Goal: Transaction & Acquisition: Purchase product/service

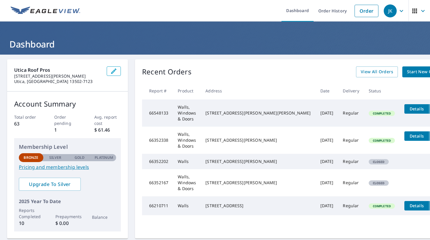
click at [407, 74] on span "Start New Order" at bounding box center [424, 71] width 34 height 7
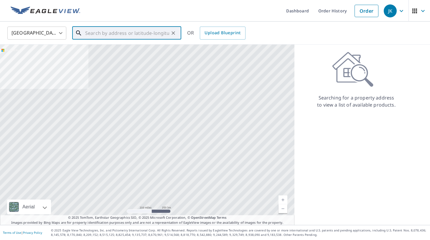
click at [114, 37] on input "text" at bounding box center [127, 33] width 84 height 17
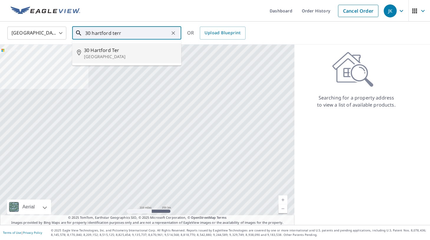
click at [100, 52] on span "30 Hartford Ter" at bounding box center [130, 50] width 93 height 7
type input "[STREET_ADDRESS]"
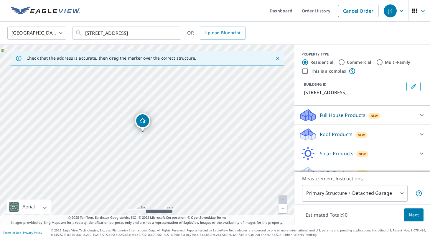
drag, startPoint x: 153, startPoint y: 161, endPoint x: 159, endPoint y: 122, distance: 39.5
click at [159, 122] on div "[STREET_ADDRESS]" at bounding box center [147, 135] width 295 height 180
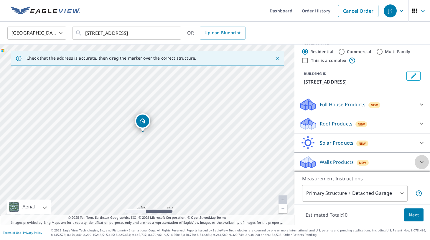
click at [423, 161] on icon at bounding box center [422, 161] width 7 height 7
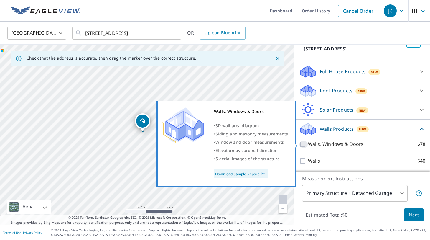
click at [304, 145] on input "Walls, Windows & Doors $78" at bounding box center [303, 144] width 9 height 7
checkbox input "true"
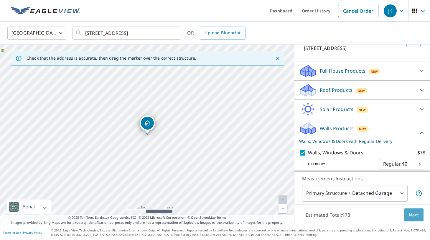
click at [417, 214] on span "Next" at bounding box center [414, 214] width 10 height 7
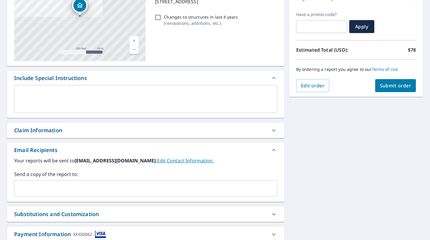
scroll to position [99, 0]
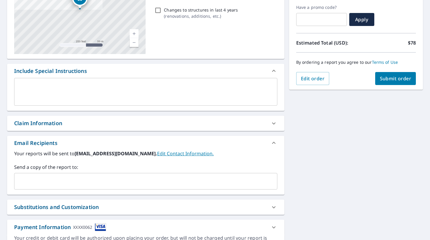
click at [75, 182] on input "text" at bounding box center [141, 181] width 249 height 11
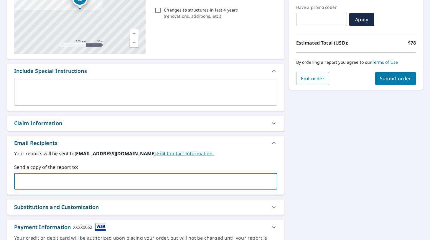
type input "[EMAIL_ADDRESS][DOMAIN_NAME]"
click at [402, 77] on span "Submit order" at bounding box center [396, 78] width 32 height 6
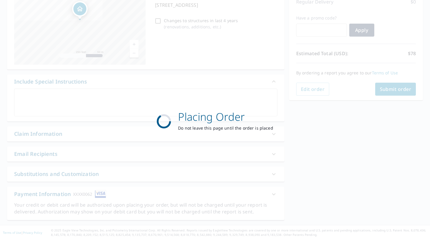
scroll to position [88, 0]
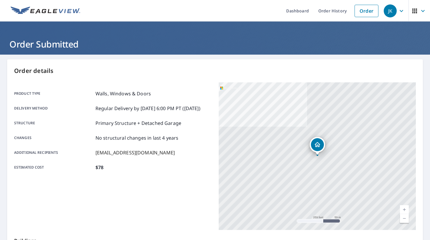
click at [425, 10] on icon "button" at bounding box center [423, 10] width 7 height 7
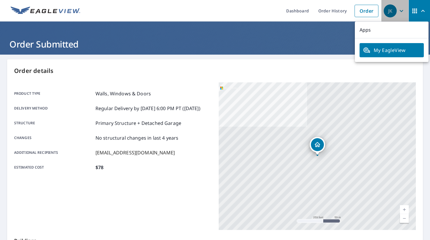
click at [402, 13] on icon "button" at bounding box center [401, 10] width 7 height 7
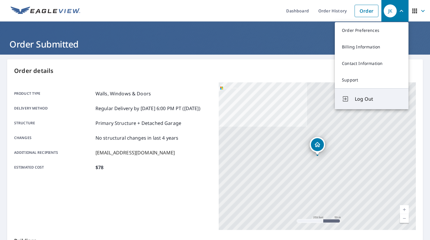
click at [363, 98] on span "Log Out" at bounding box center [378, 98] width 47 height 7
